Goal: Task Accomplishment & Management: Use online tool/utility

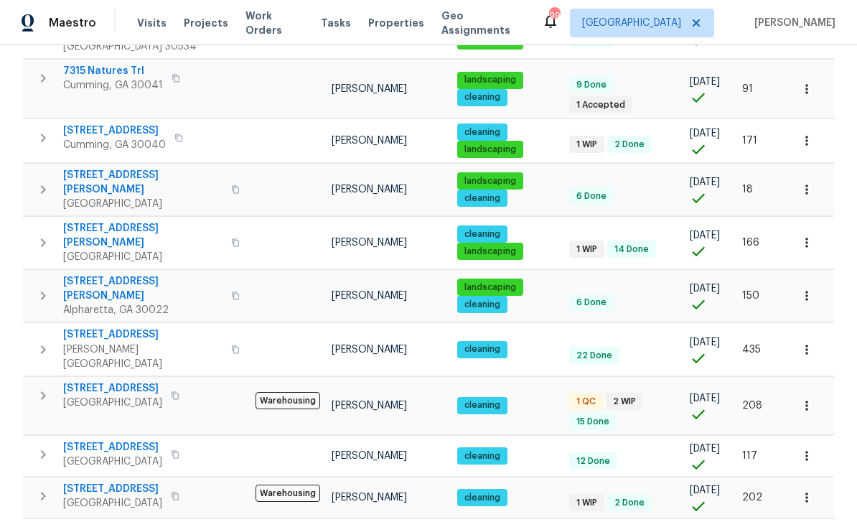
scroll to position [766, 0]
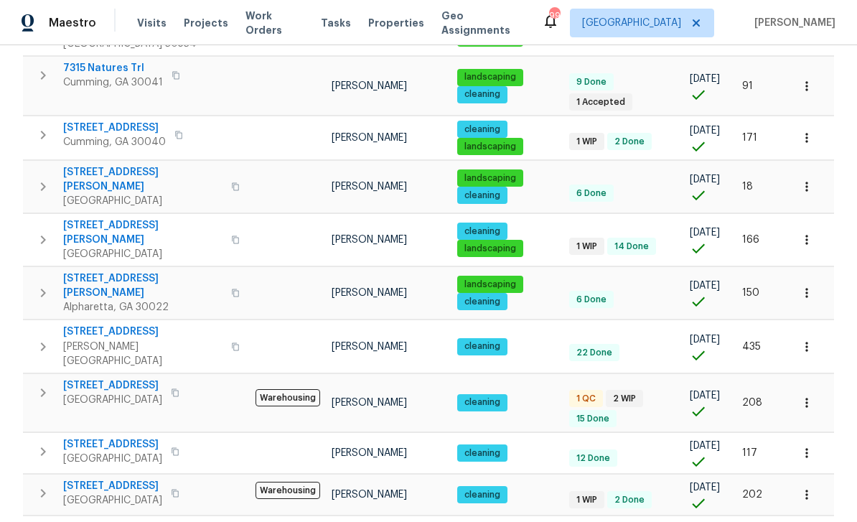
click at [99, 378] on span "212 Riverstone Commons Cir" at bounding box center [112, 385] width 99 height 14
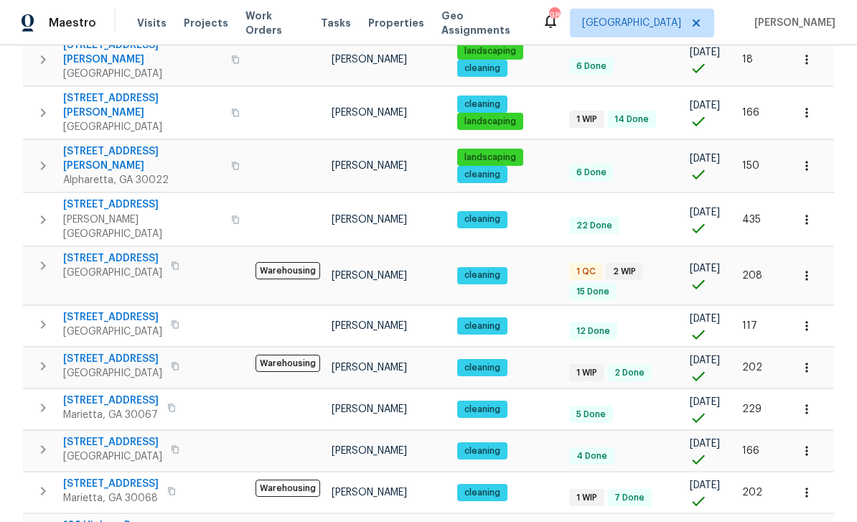
scroll to position [46, 0]
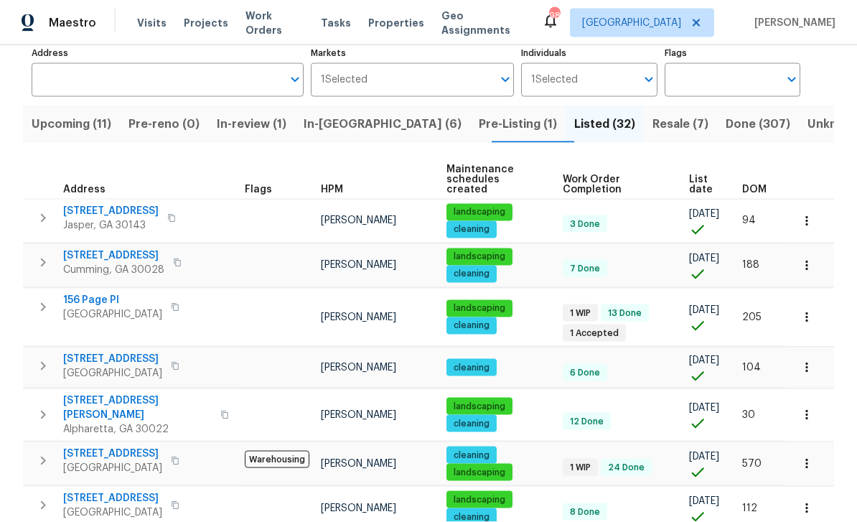
scroll to position [46, 0]
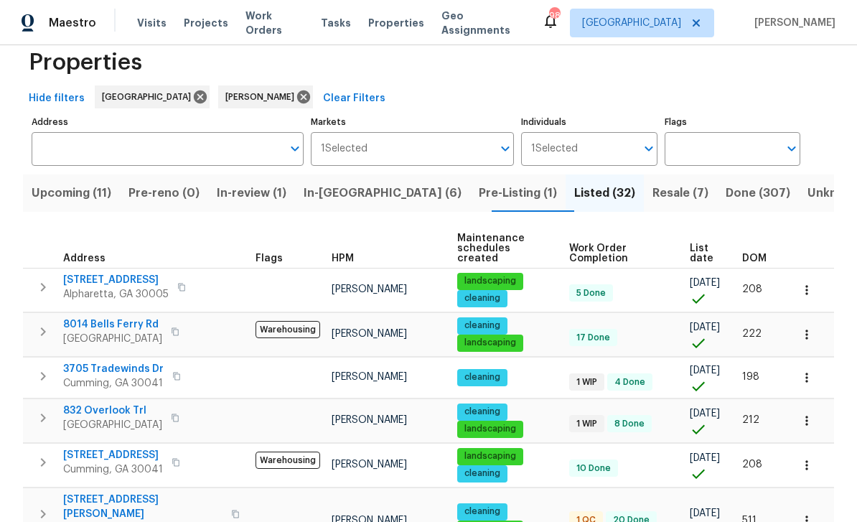
scroll to position [3, 0]
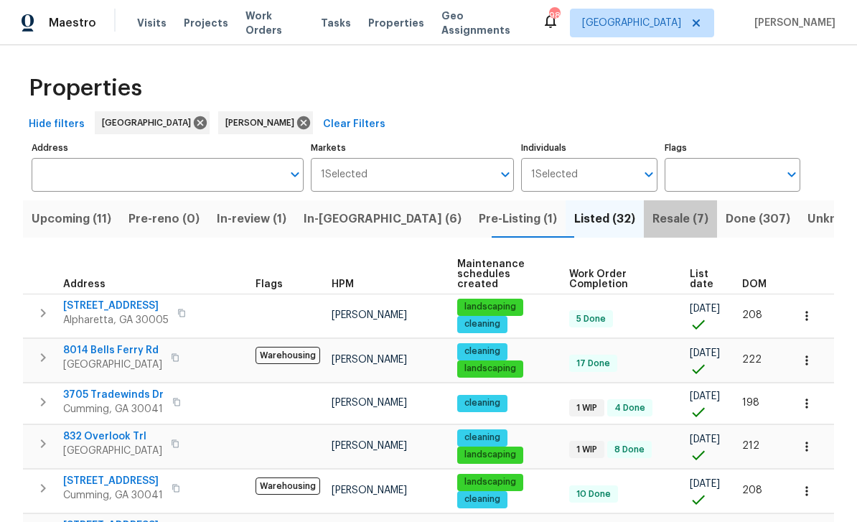
click at [653, 220] on span "Resale (7)" at bounding box center [681, 219] width 56 height 20
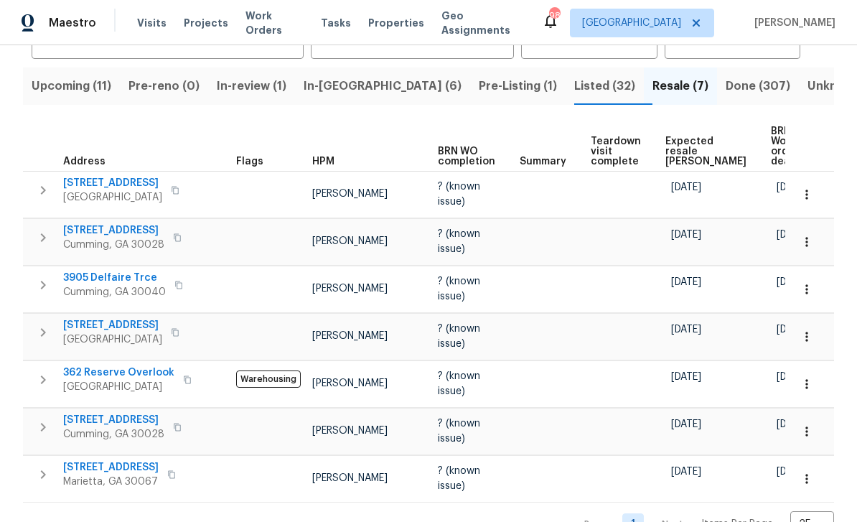
scroll to position [135, 0]
click at [100, 428] on span "5735 Hedge Brook Dr" at bounding box center [113, 421] width 101 height 14
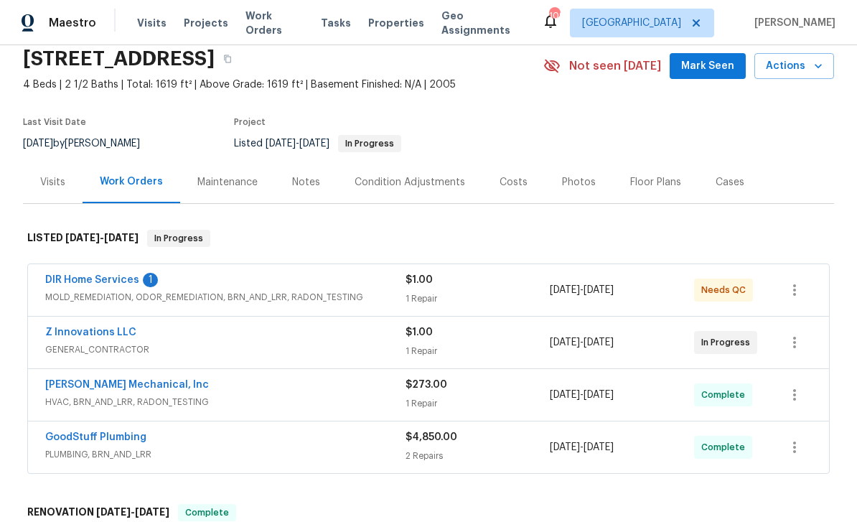
scroll to position [58, 0]
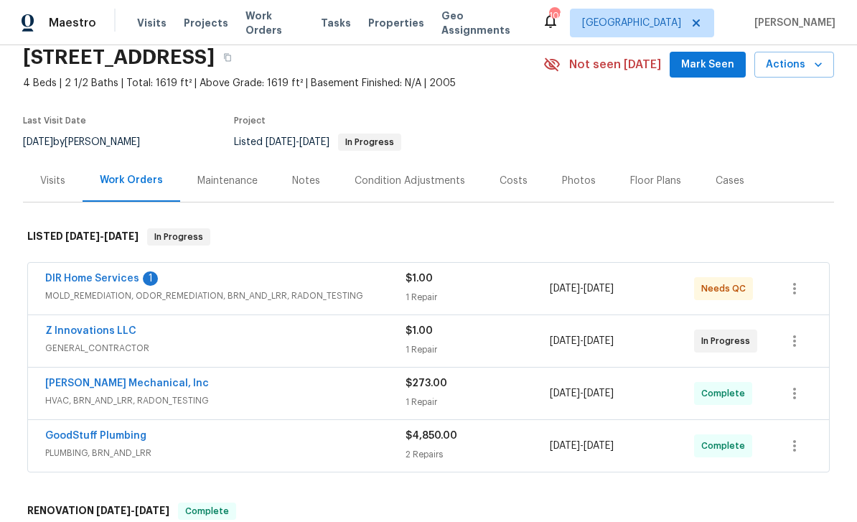
click at [80, 278] on link "DIR Home Services" at bounding box center [92, 279] width 94 height 10
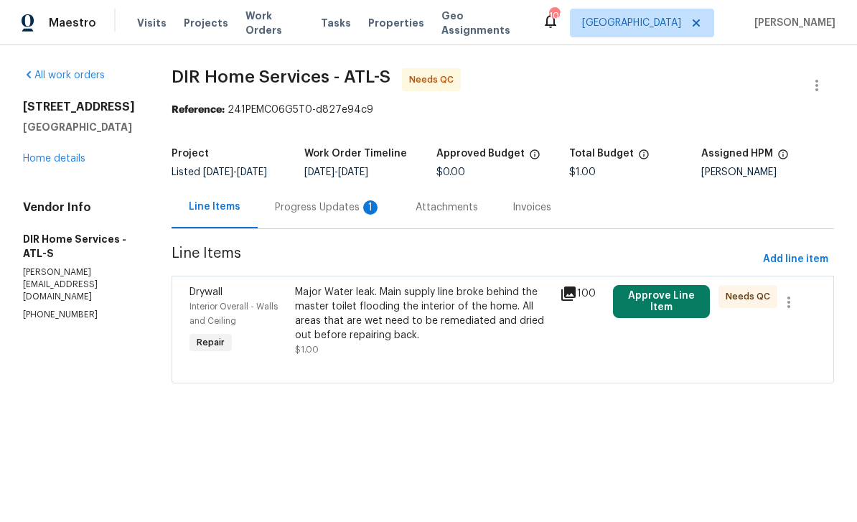
click at [313, 215] on div "Progress Updates 1" at bounding box center [328, 207] width 106 height 14
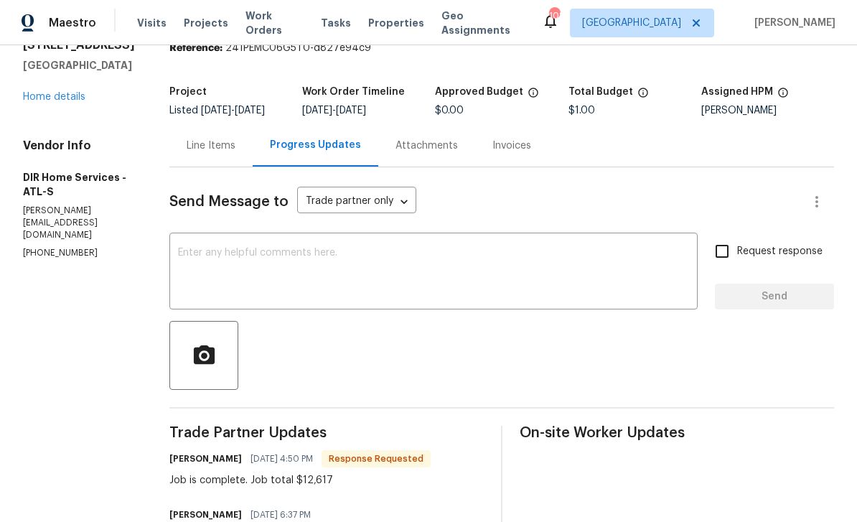
scroll to position [54, 0]
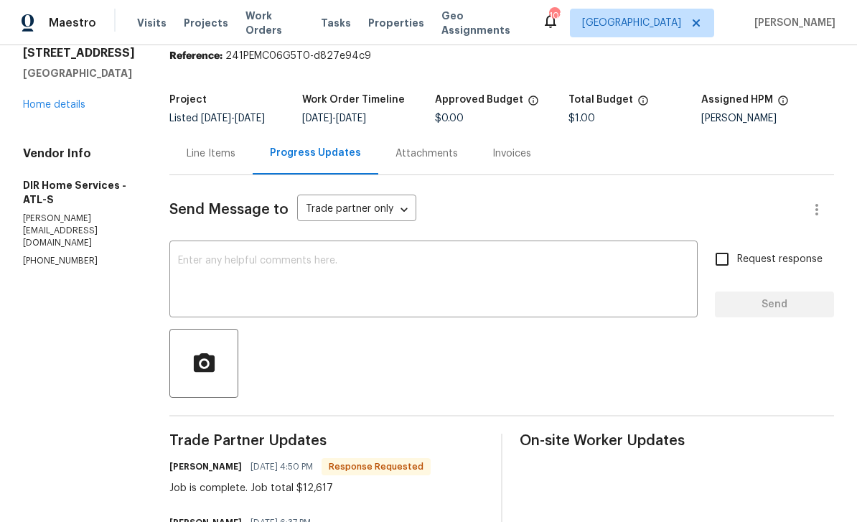
click at [225, 161] on div "Line Items" at bounding box center [211, 153] width 49 height 14
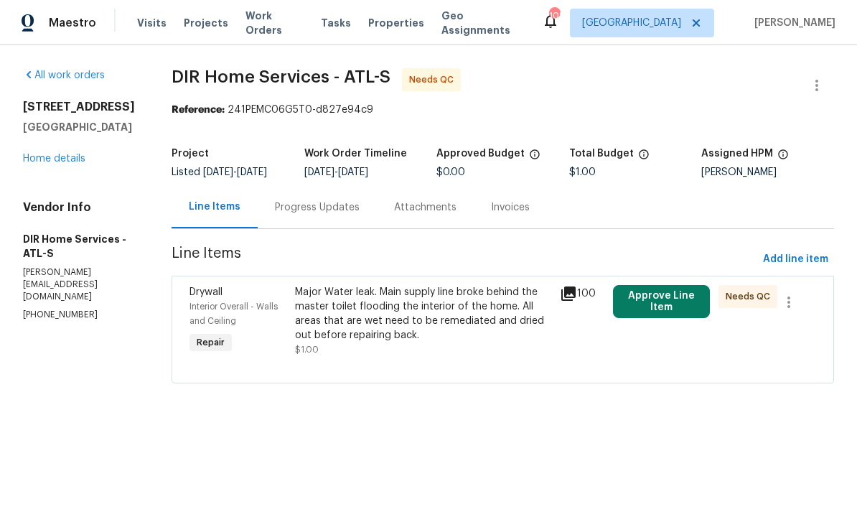
click at [215, 299] on div "Drywall" at bounding box center [239, 292] width 98 height 14
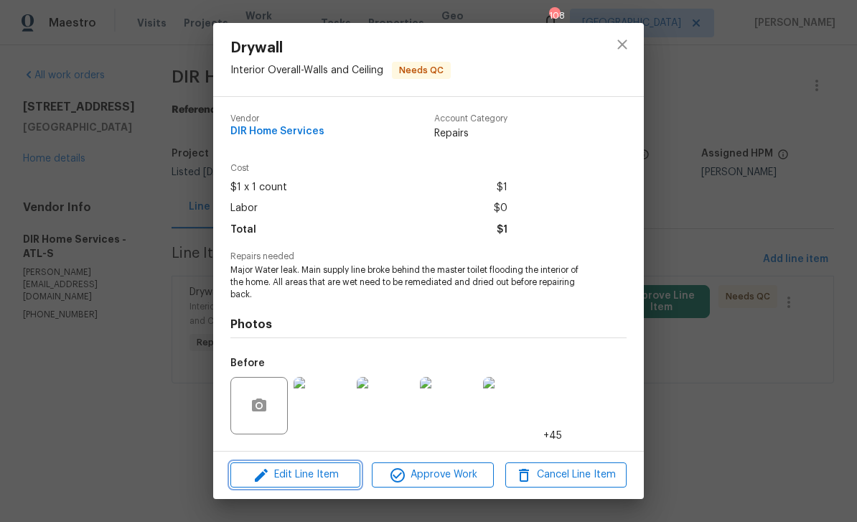
click at [276, 478] on span "Edit Line Item" at bounding box center [295, 475] width 121 height 18
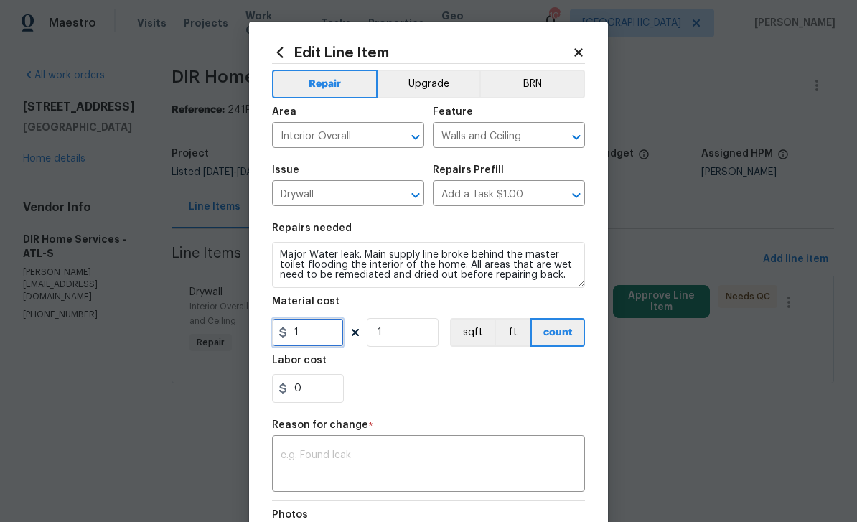
click at [312, 336] on input "1" at bounding box center [308, 332] width 72 height 29
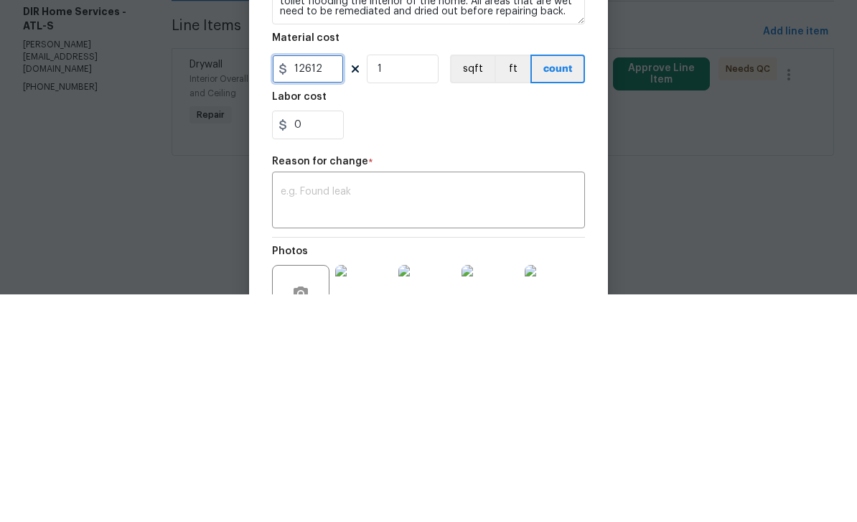
scroll to position [42, 0]
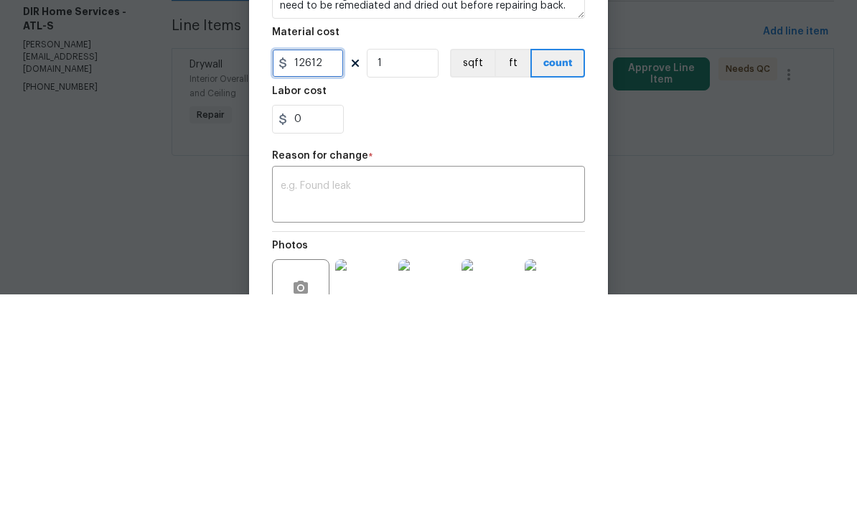
type input "12612"
click at [531, 409] on textarea at bounding box center [429, 424] width 296 height 30
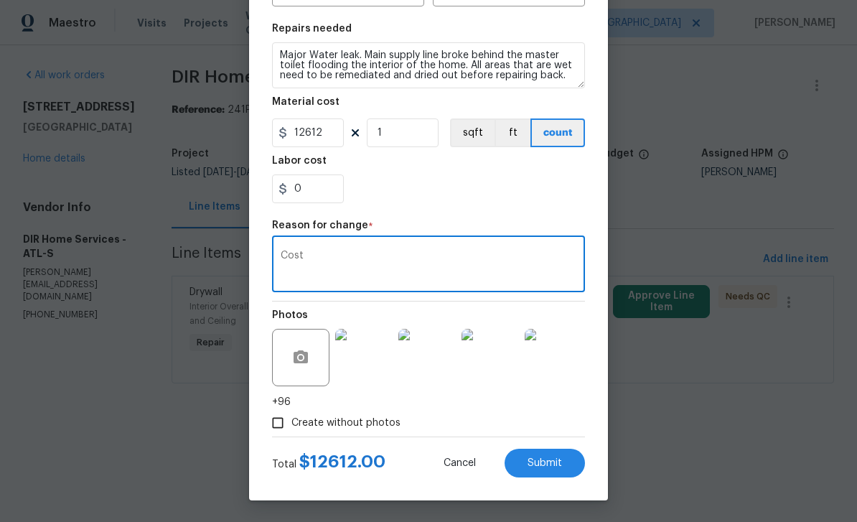
scroll to position [202, 0]
type textarea "Cost"
click at [566, 462] on button "Submit" at bounding box center [545, 463] width 80 height 29
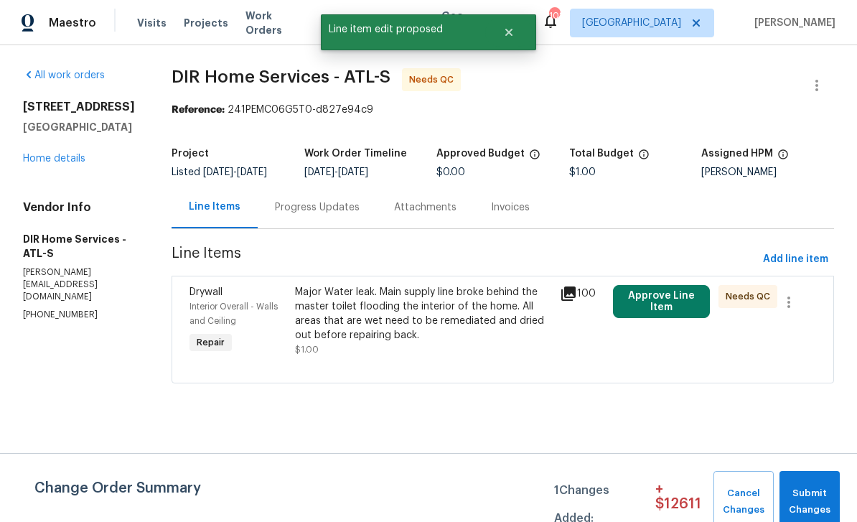
scroll to position [0, 0]
click at [314, 215] on div "Progress Updates" at bounding box center [317, 207] width 85 height 14
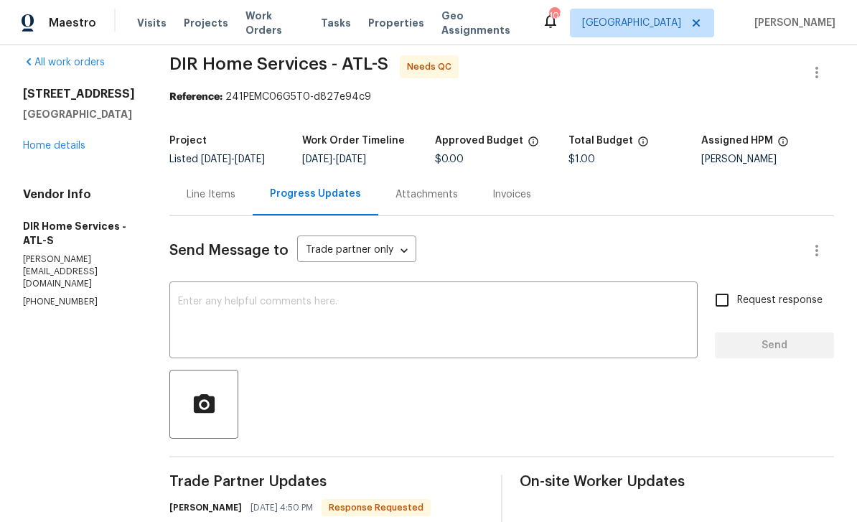
scroll to position [11, 0]
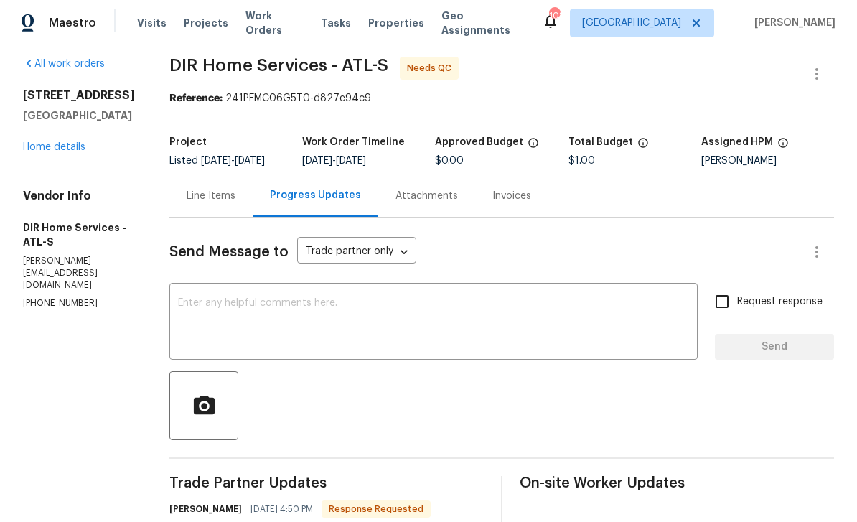
click at [222, 198] on div "Line Items" at bounding box center [210, 195] width 83 height 42
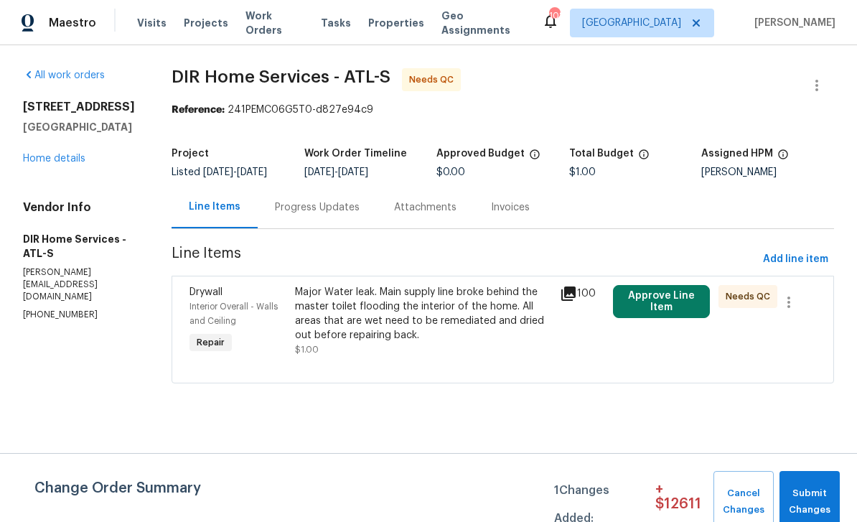
click at [224, 316] on span "Interior Overall - Walls and Ceiling" at bounding box center [234, 313] width 88 height 23
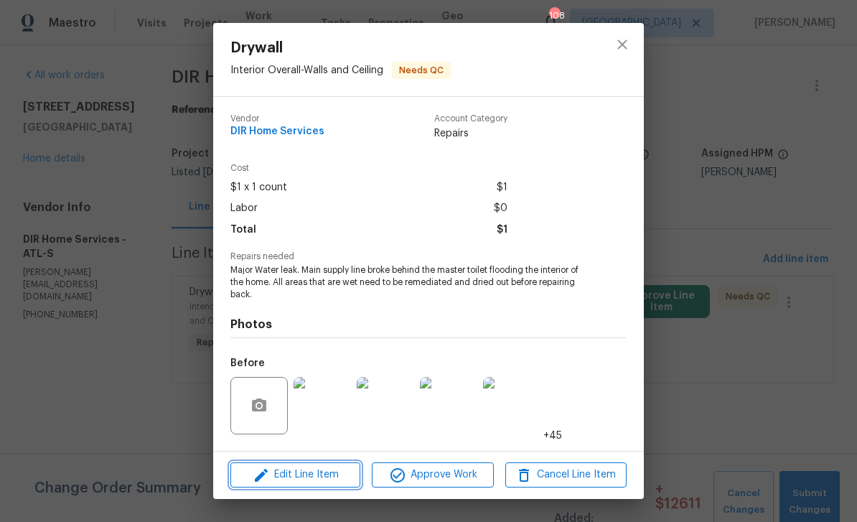
click at [296, 479] on span "Edit Line Item" at bounding box center [295, 475] width 121 height 18
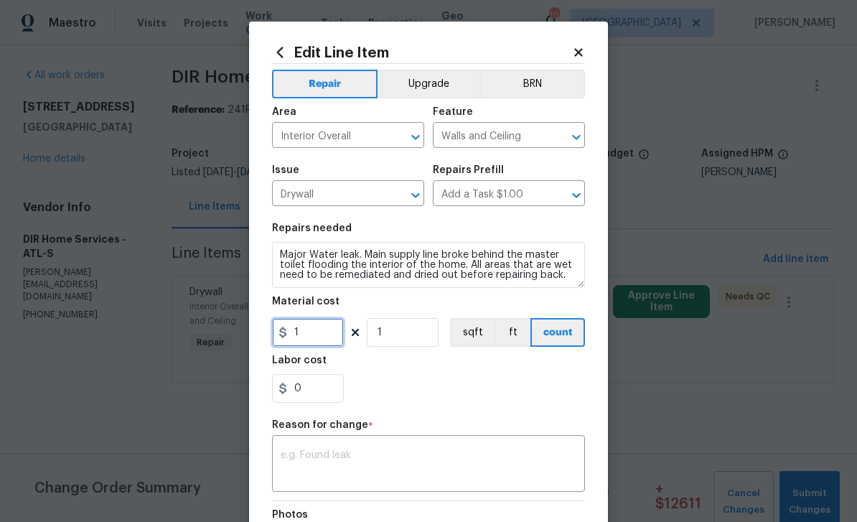
click at [315, 335] on input "1" at bounding box center [308, 332] width 72 height 29
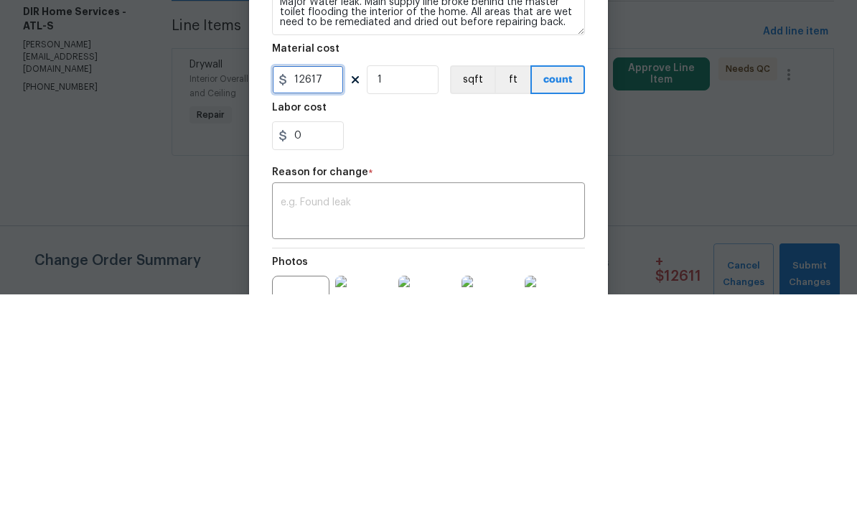
scroll to position [42, 0]
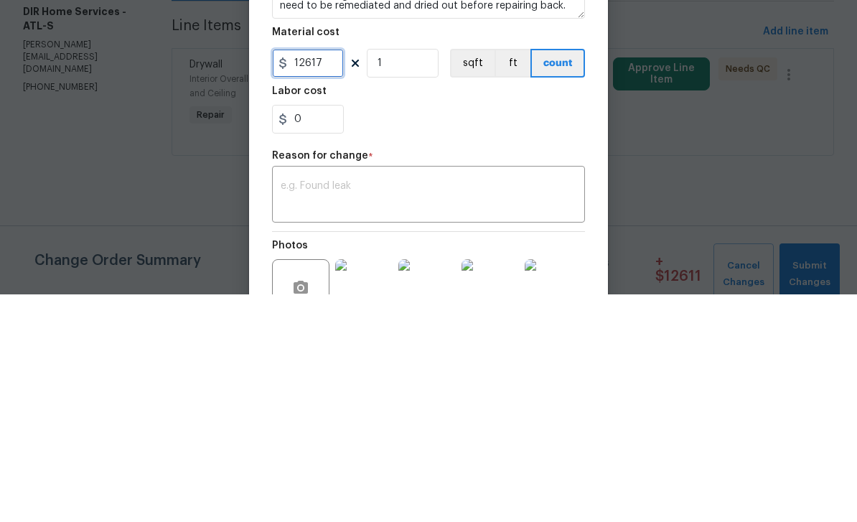
type input "12617"
click at [493, 409] on textarea at bounding box center [429, 424] width 296 height 30
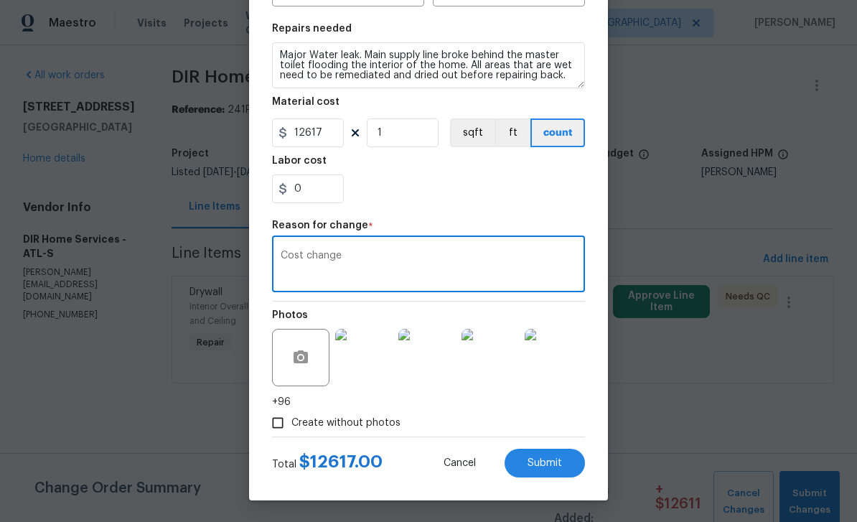
scroll to position [202, 0]
type textarea "Cost change"
click at [555, 462] on span "Submit" at bounding box center [545, 463] width 34 height 11
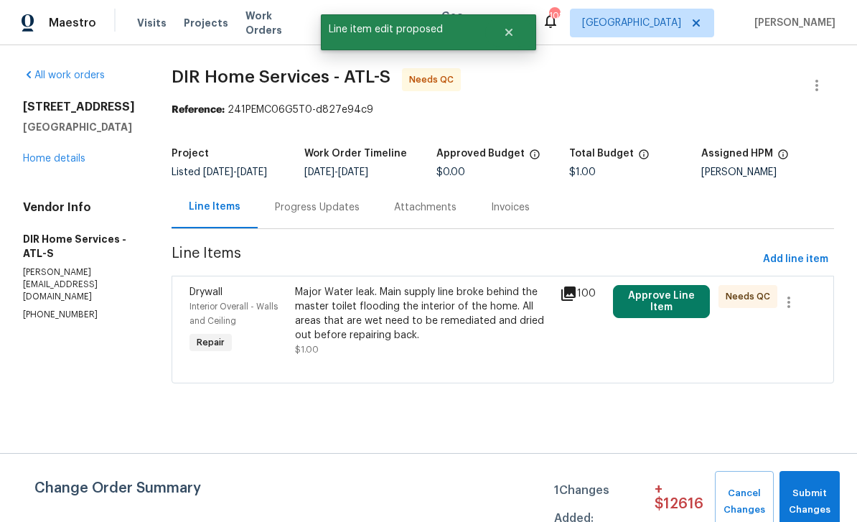
scroll to position [0, 0]
click at [814, 490] on span "Submit Changes" at bounding box center [810, 501] width 46 height 33
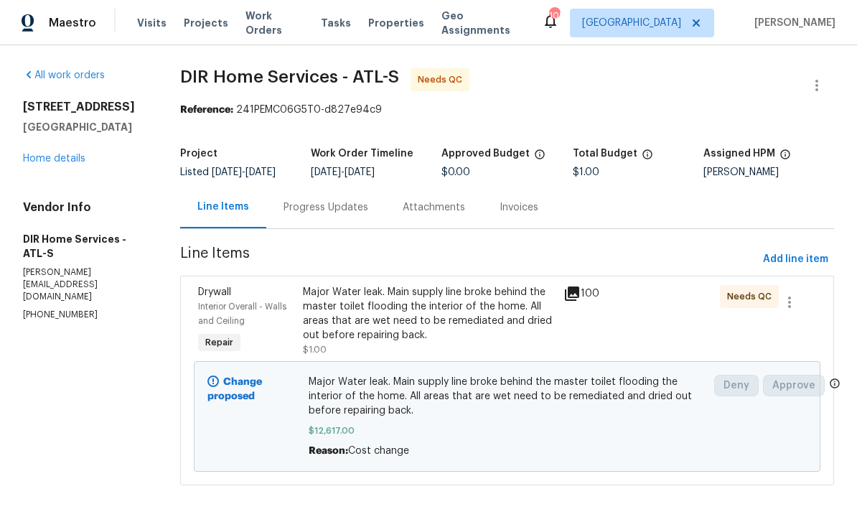
click at [56, 164] on link "Home details" at bounding box center [54, 159] width 62 height 10
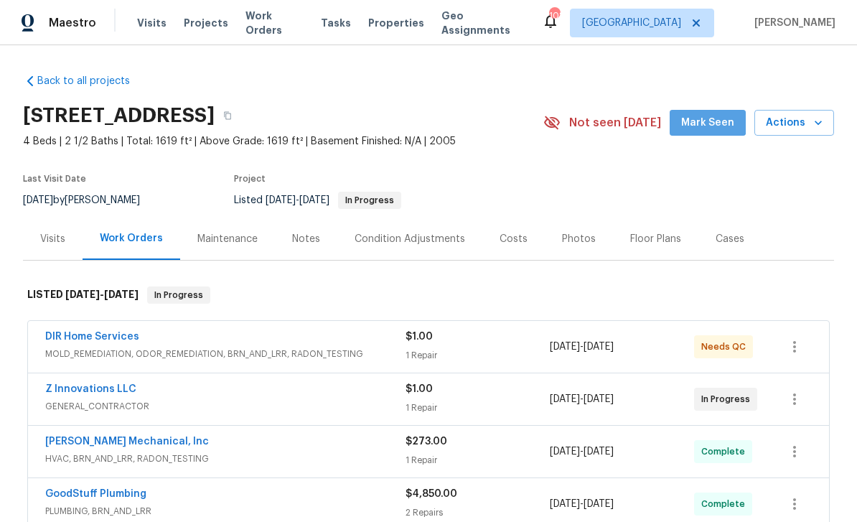
click at [708, 111] on button "Mark Seen" at bounding box center [708, 123] width 76 height 27
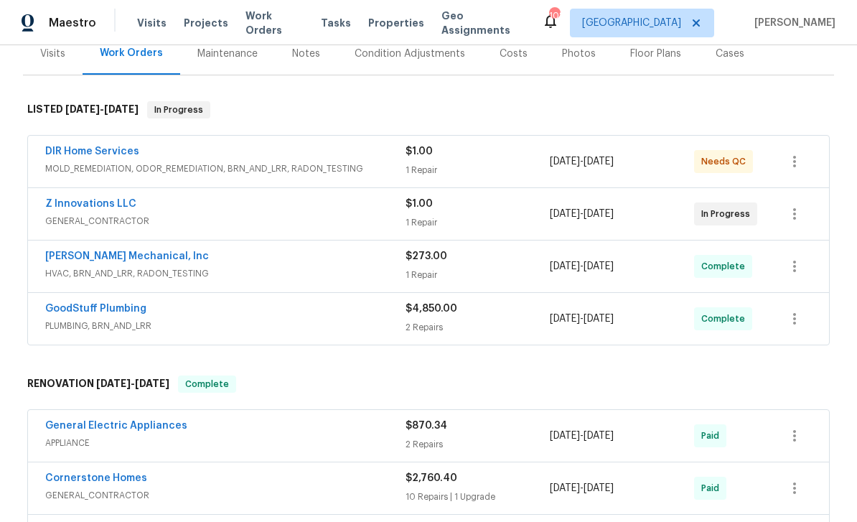
scroll to position [186, 0]
click at [70, 205] on link "Z Innovations LLC" at bounding box center [90, 203] width 91 height 10
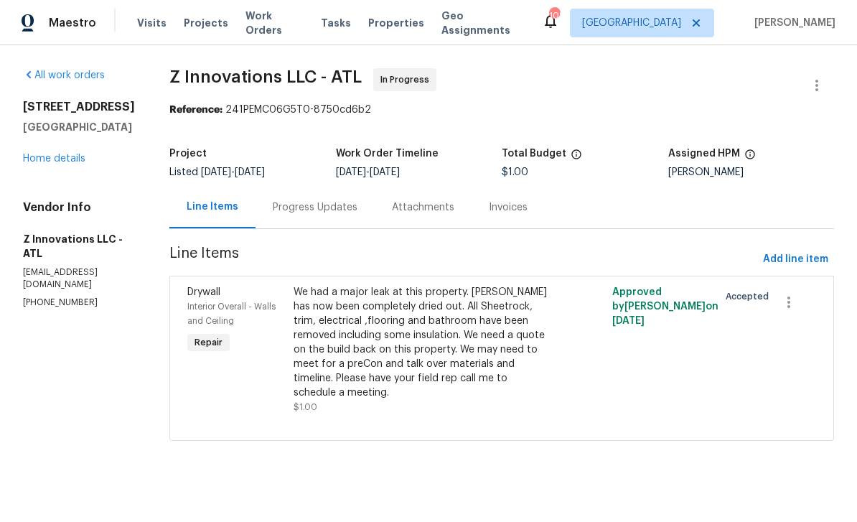
click at [289, 209] on div "Progress Updates" at bounding box center [315, 207] width 85 height 14
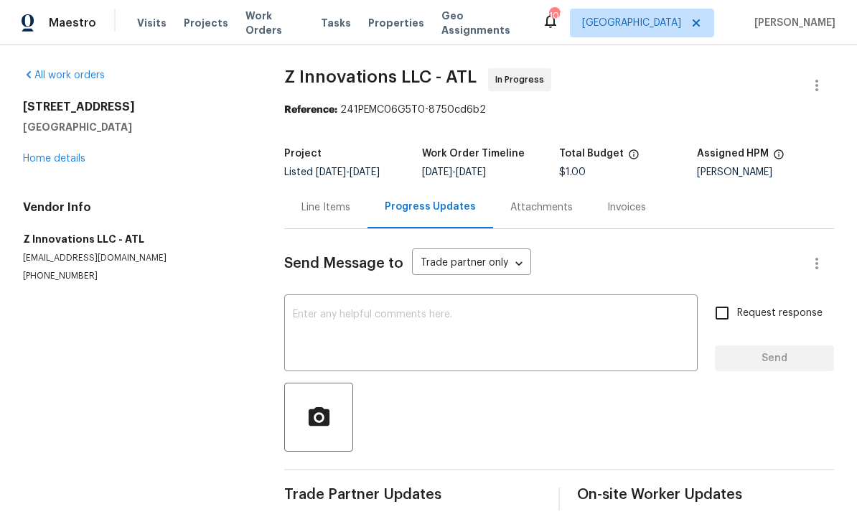
click at [51, 160] on link "Home details" at bounding box center [54, 159] width 62 height 10
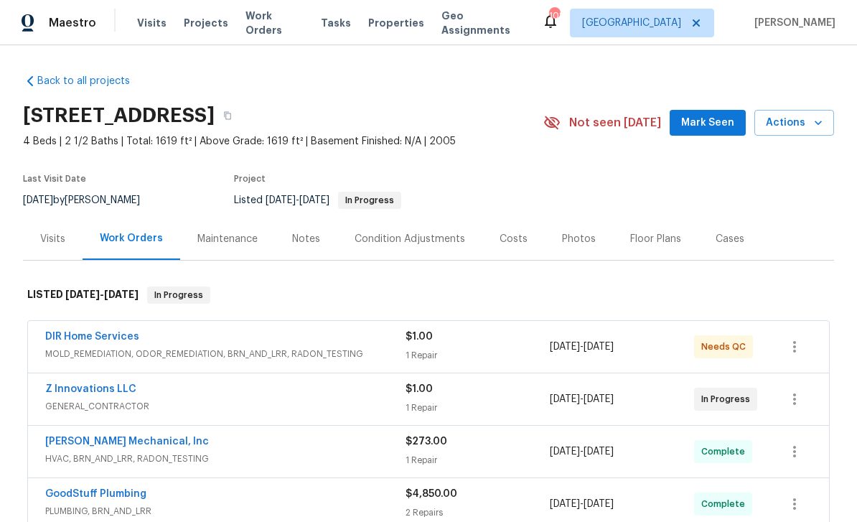
click at [703, 121] on span "Mark Seen" at bounding box center [707, 123] width 53 height 18
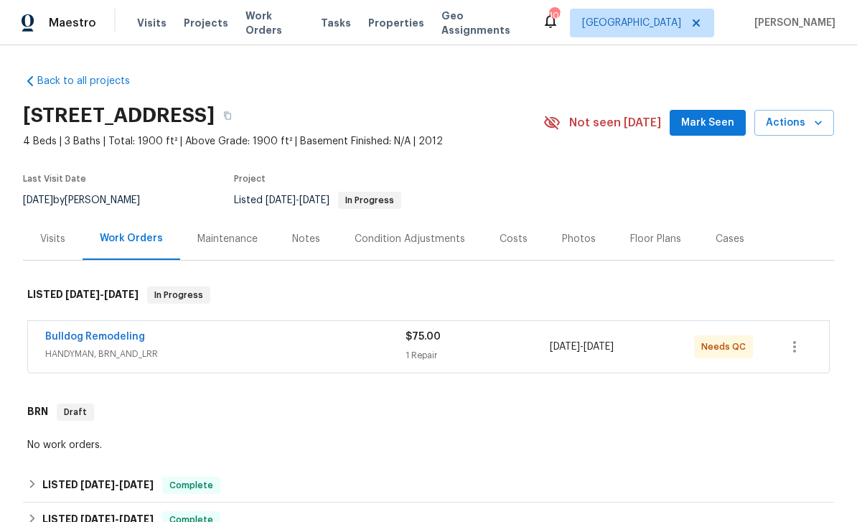
click at [79, 337] on link "Bulldog Remodeling" at bounding box center [95, 337] width 100 height 10
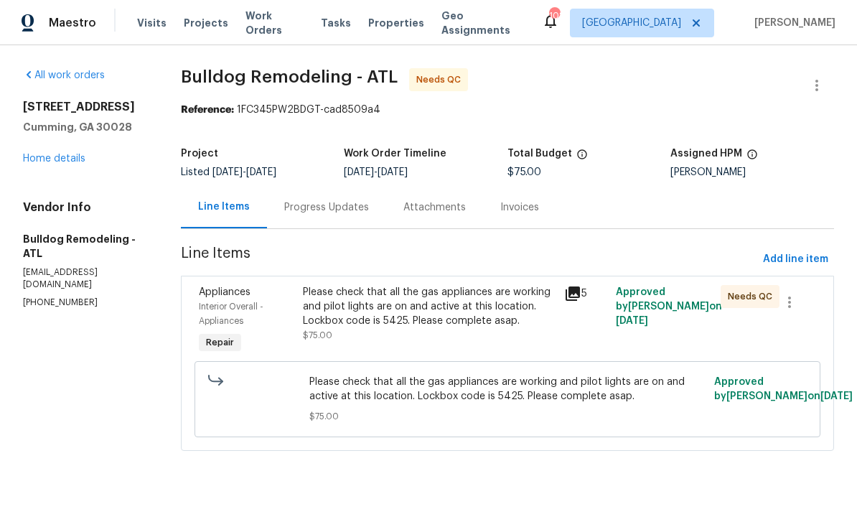
click at [315, 207] on div "Progress Updates" at bounding box center [326, 207] width 85 height 14
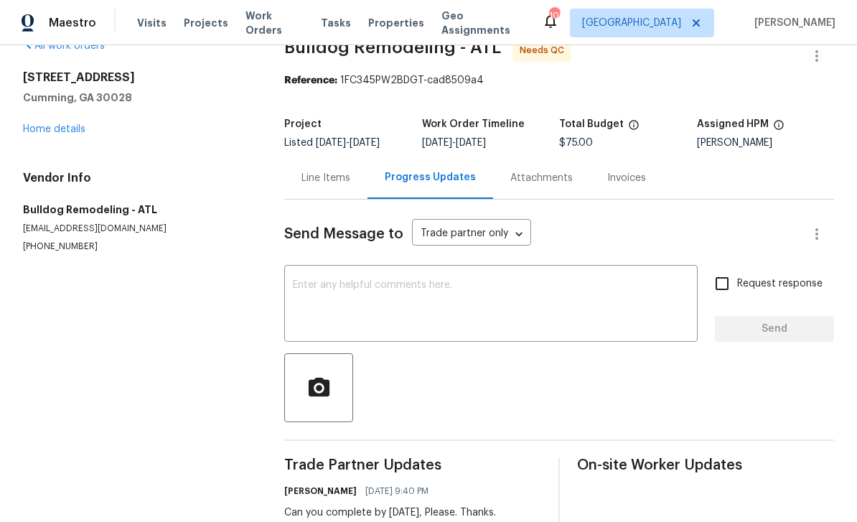
scroll to position [20, 0]
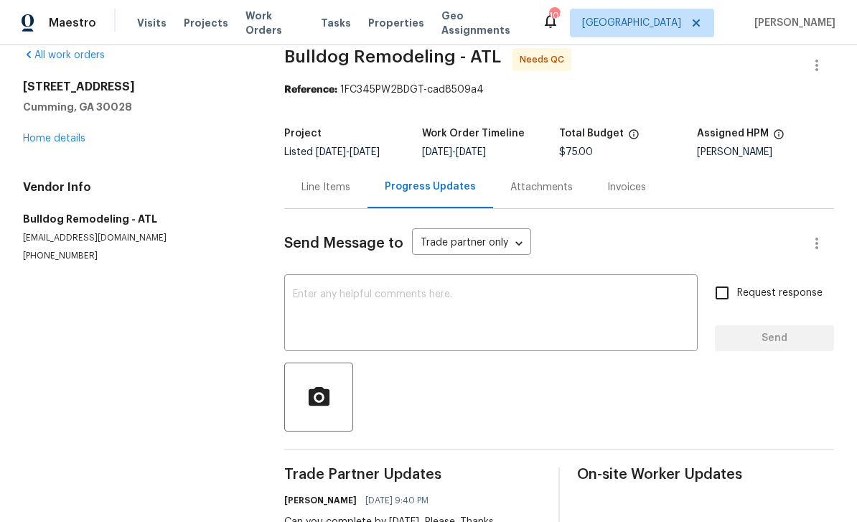
click at [327, 187] on div "Line Items" at bounding box center [326, 187] width 49 height 14
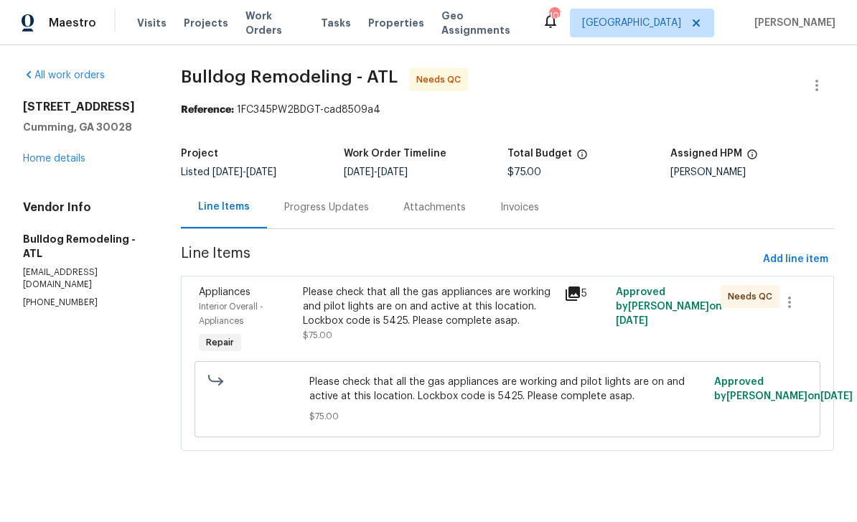
click at [228, 300] on div "Interior Overall - Appliances" at bounding box center [246, 313] width 95 height 29
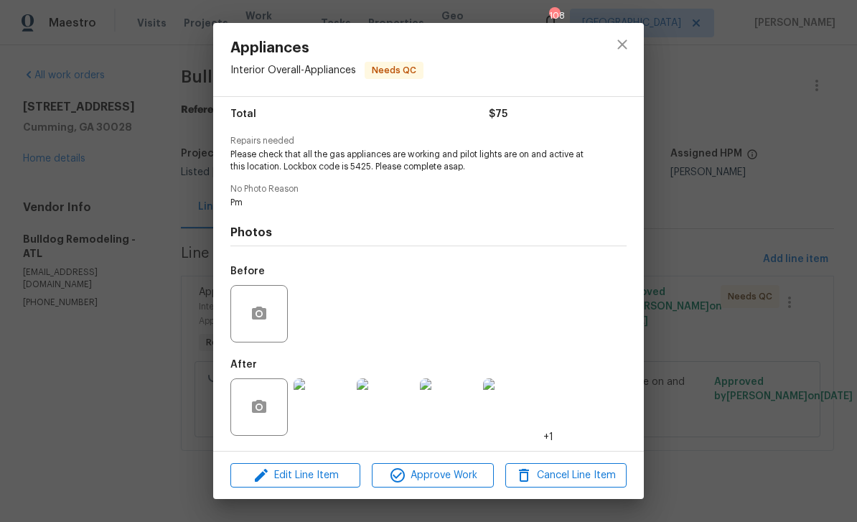
scroll to position [118, 0]
click at [319, 411] on img at bounding box center [322, 406] width 57 height 57
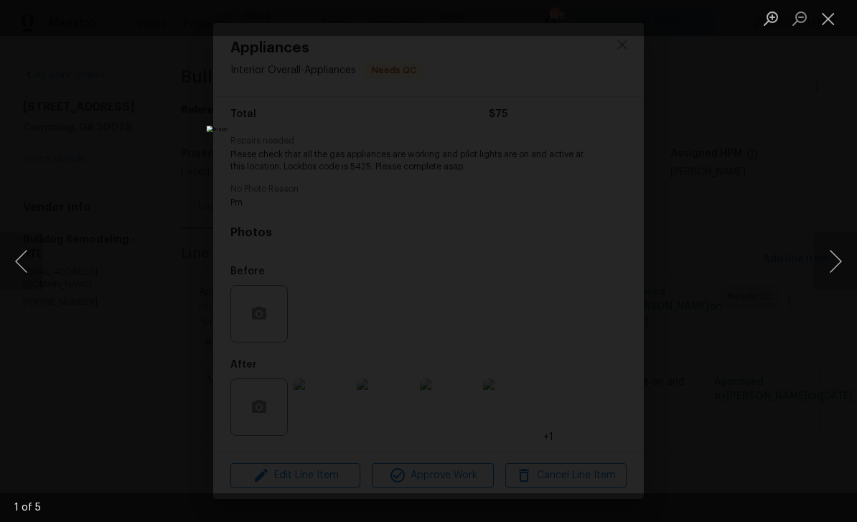
click at [822, 264] on button "Next image" at bounding box center [835, 261] width 43 height 57
click at [816, 269] on button "Next image" at bounding box center [835, 261] width 43 height 57
click at [818, 274] on button "Next image" at bounding box center [835, 261] width 43 height 57
click at [825, 271] on button "Next image" at bounding box center [835, 261] width 43 height 57
click at [830, 17] on button "Close lightbox" at bounding box center [828, 18] width 29 height 25
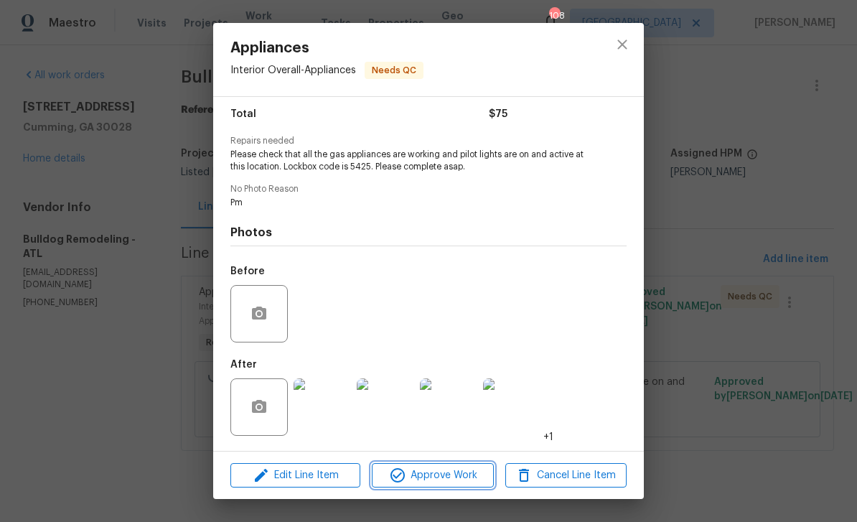
click at [463, 477] on span "Approve Work" at bounding box center [432, 476] width 113 height 18
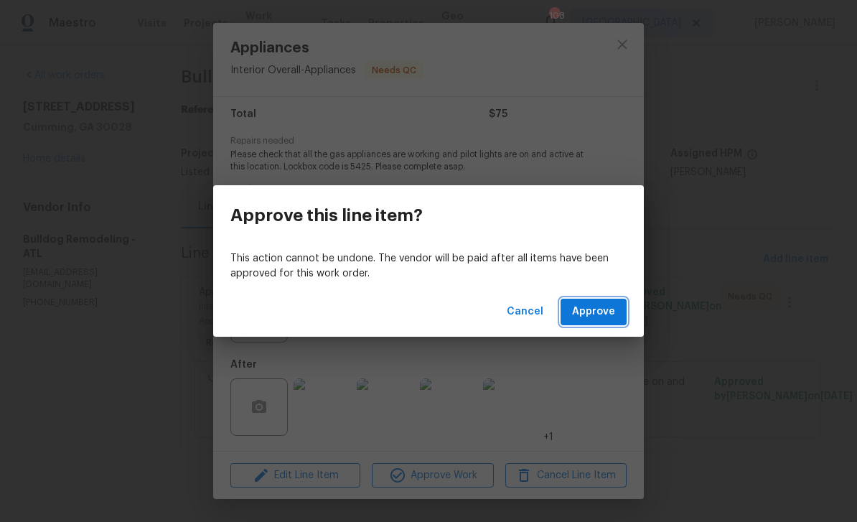
click at [597, 309] on span "Approve" at bounding box center [593, 312] width 43 height 18
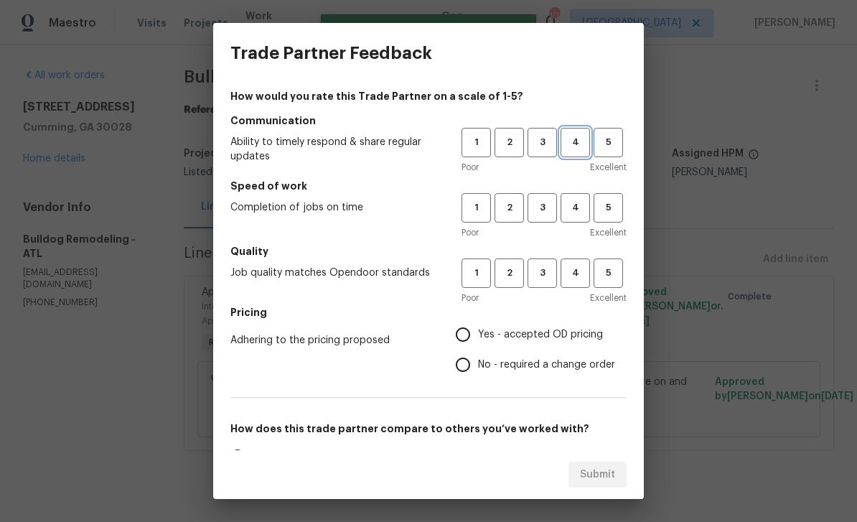
click at [580, 144] on span "4" at bounding box center [575, 142] width 27 height 17
click at [575, 206] on span "4" at bounding box center [575, 208] width 27 height 17
click at [578, 263] on button "4" at bounding box center [575, 272] width 29 height 29
click at [478, 336] on input "Yes - accepted OD pricing" at bounding box center [463, 334] width 30 height 30
radio input "true"
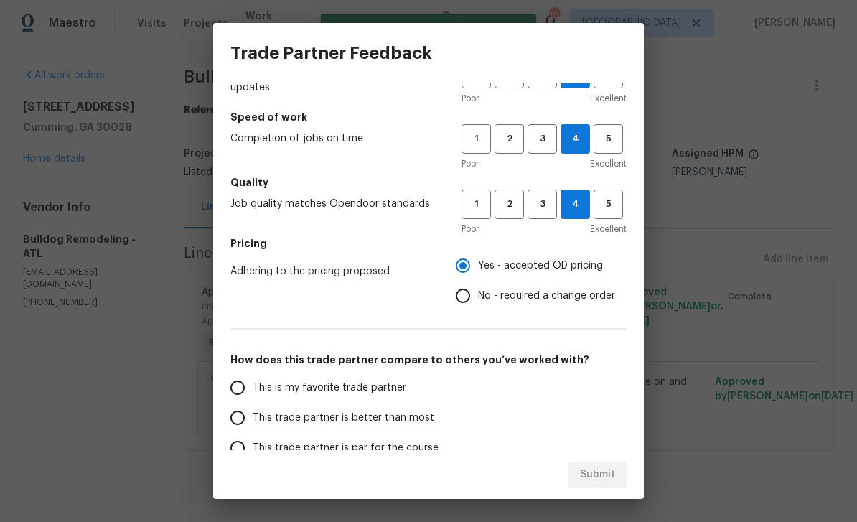
scroll to position [70, 0]
click at [241, 389] on input "This is my favorite trade partner" at bounding box center [238, 387] width 30 height 30
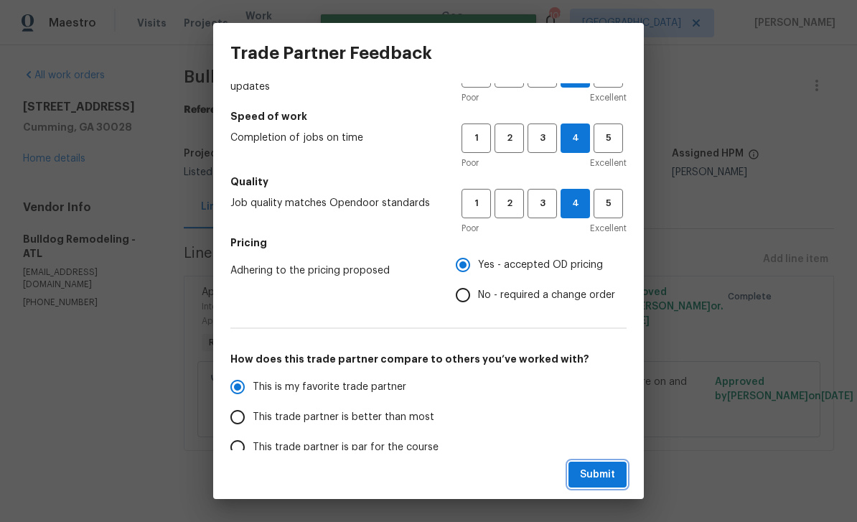
click at [610, 476] on span "Submit" at bounding box center [597, 475] width 35 height 18
radio input "true"
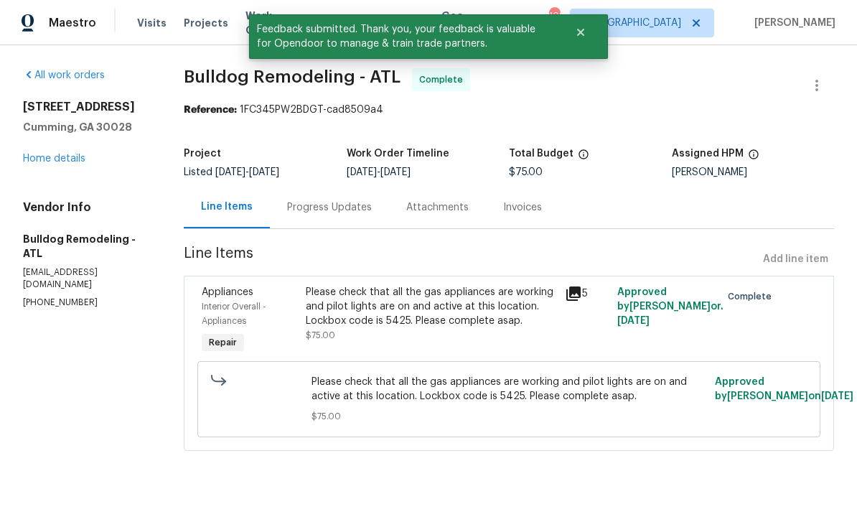
click at [57, 158] on link "Home details" at bounding box center [54, 159] width 62 height 10
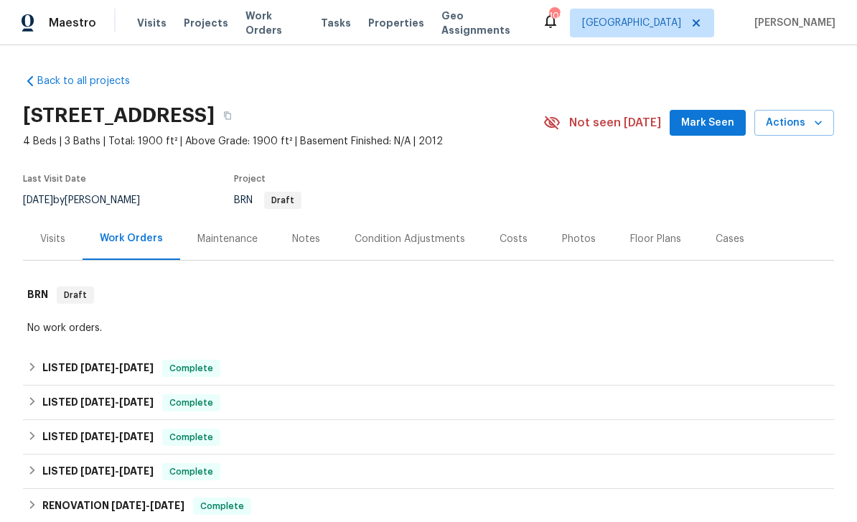
click at [709, 120] on span "Mark Seen" at bounding box center [707, 123] width 53 height 18
